Goal: Information Seeking & Learning: Learn about a topic

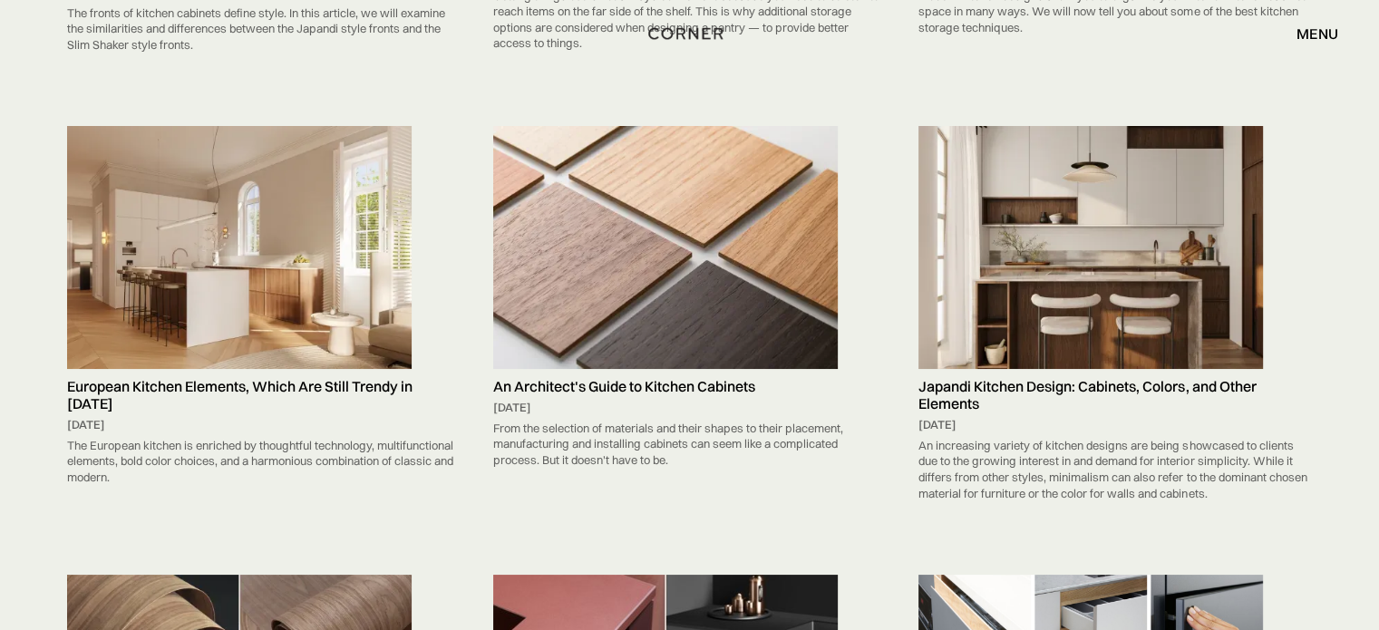
drag, startPoint x: 1378, startPoint y: 476, endPoint x: 1380, endPoint y: 441, distance: 34.6
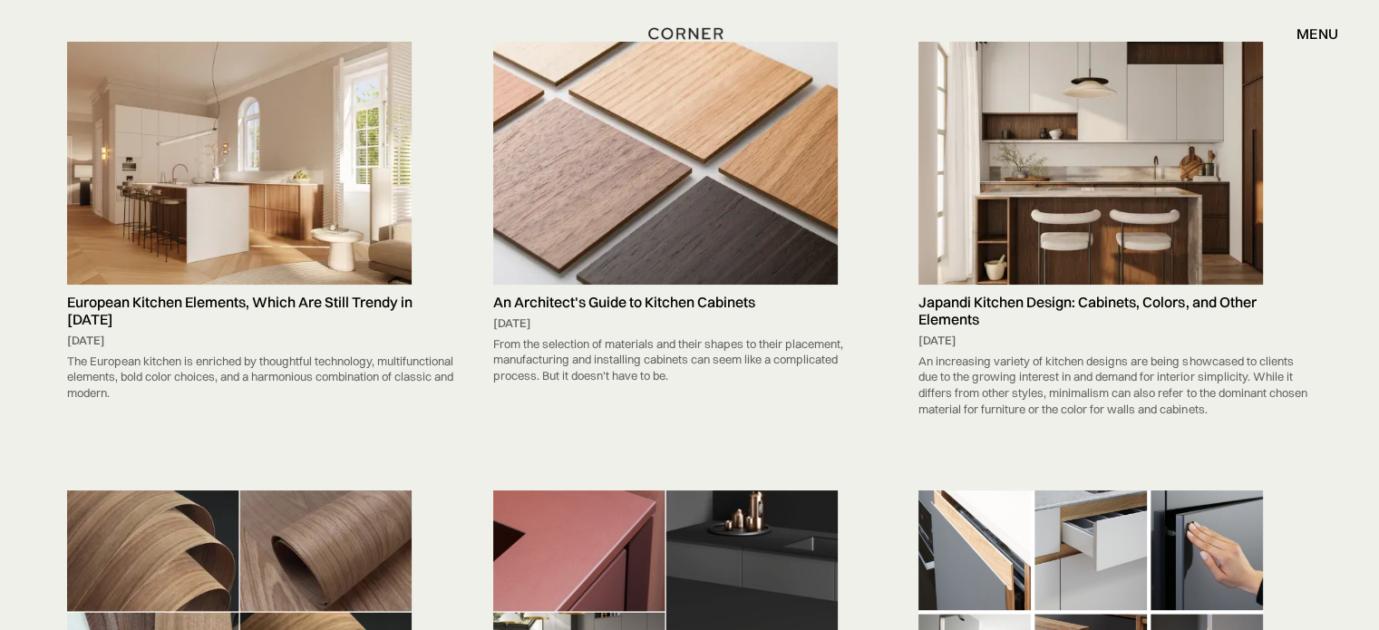
scroll to position [8815, 0]
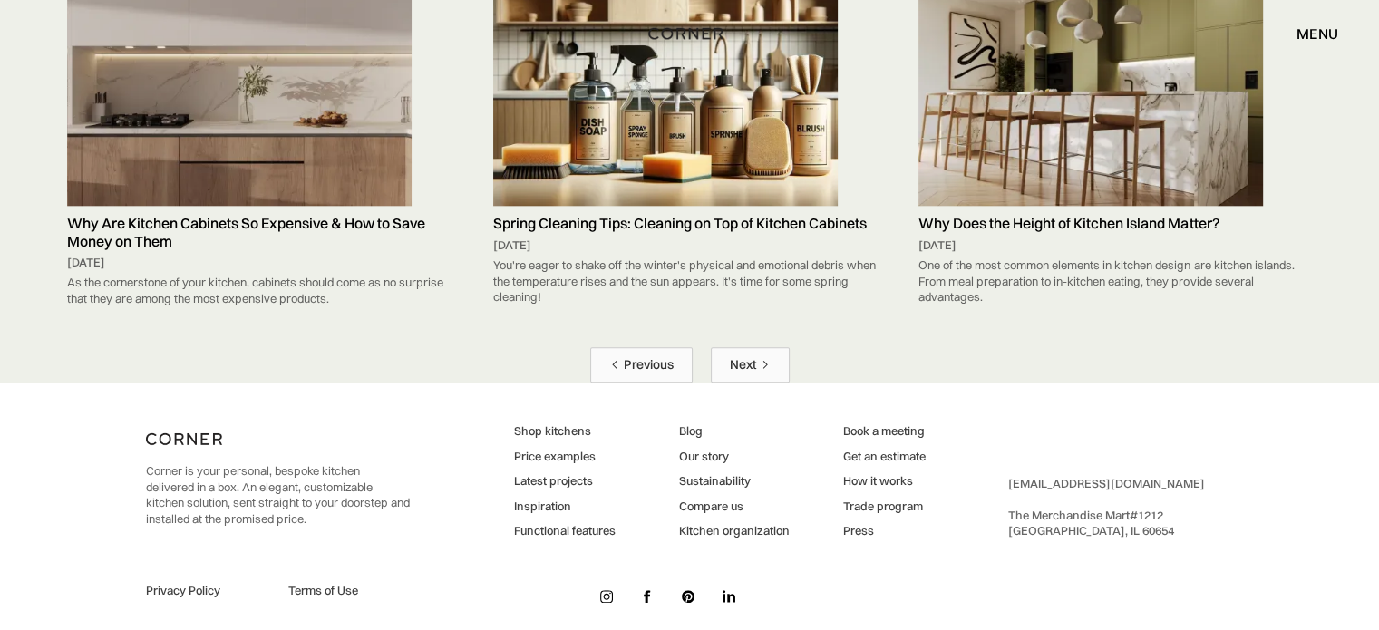
click at [600, 347] on link "Previous" at bounding box center [641, 364] width 102 height 35
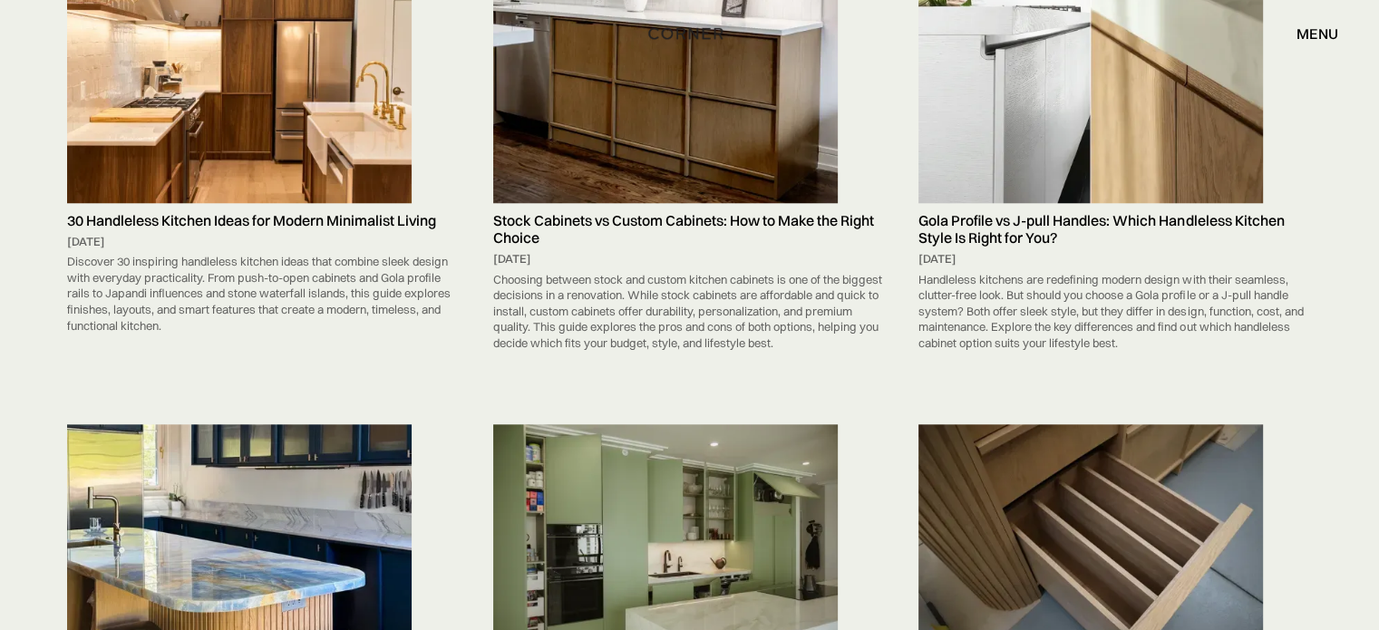
scroll to position [1631, 0]
